Goal: Transaction & Acquisition: Purchase product/service

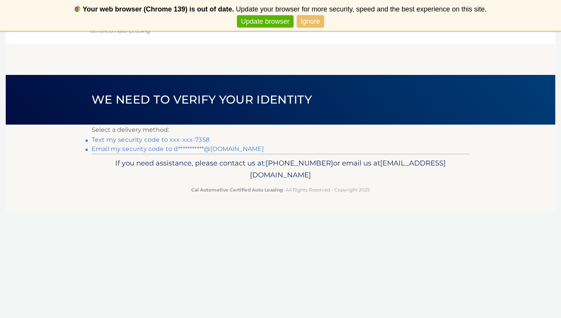
click at [151, 139] on link "Text my security code to xxx-xxx-7358" at bounding box center [151, 139] width 118 height 7
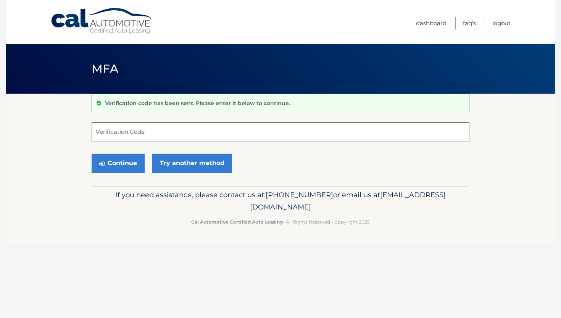
click at [188, 132] on input "Verification Code" at bounding box center [281, 131] width 378 height 19
type input "046732"
click at [132, 163] on button "Continue" at bounding box center [118, 162] width 53 height 19
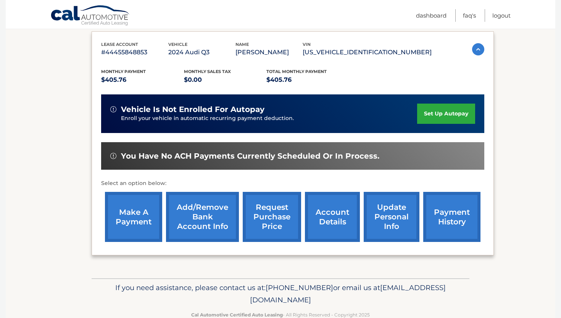
scroll to position [127, 0]
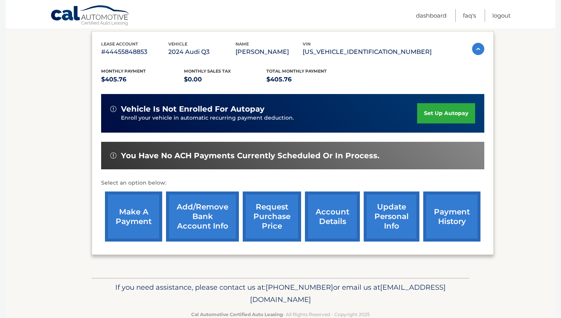
click at [139, 212] on link "make a payment" at bounding box center [133, 216] width 57 height 50
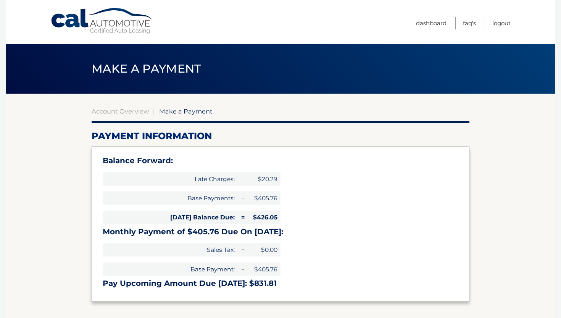
select select "NTM4MWE5NTgtYzZiOC00OGQ4LWE3MTUtOGY0N2JiNzc2Njk0"
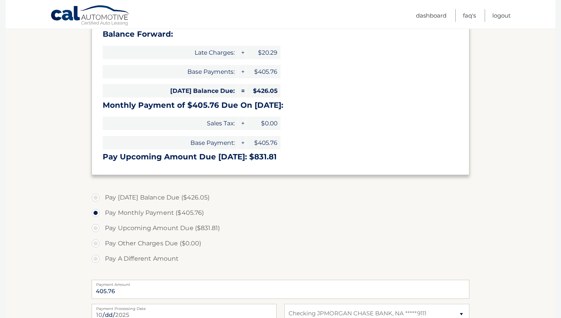
scroll to position [137, 0]
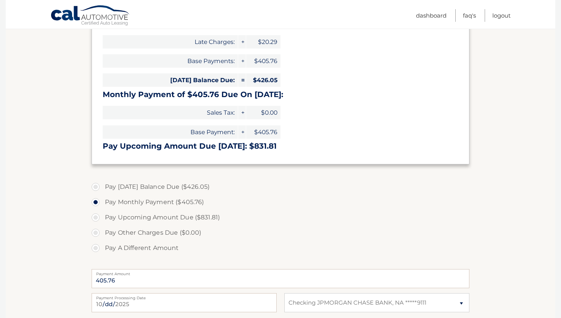
click at [97, 188] on label "Pay Today's Balance Due ($426.05)" at bounding box center [281, 186] width 378 height 15
click at [97, 188] on input "Pay Today's Balance Due ($426.05)" at bounding box center [99, 185] width 8 height 12
radio input "true"
type input "426.05"
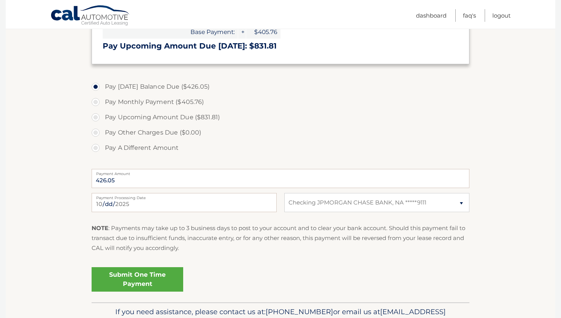
scroll to position [237, 0]
click at [132, 282] on link "Submit One Time Payment" at bounding box center [138, 279] width 92 height 24
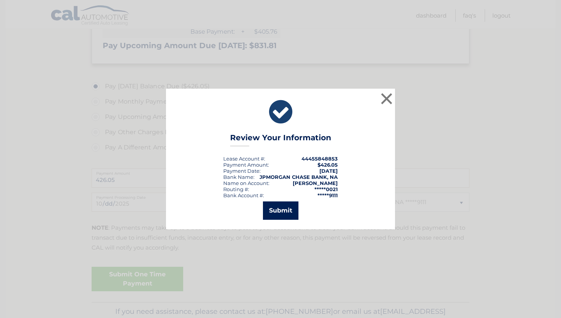
click at [287, 212] on button "Submit" at bounding box center [281, 210] width 36 height 18
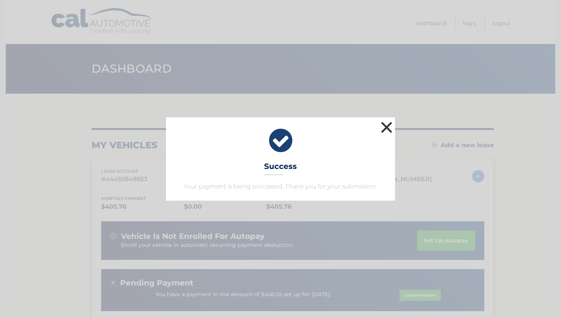
click at [383, 128] on button "×" at bounding box center [386, 127] width 15 height 15
